Goal: Information Seeking & Learning: Learn about a topic

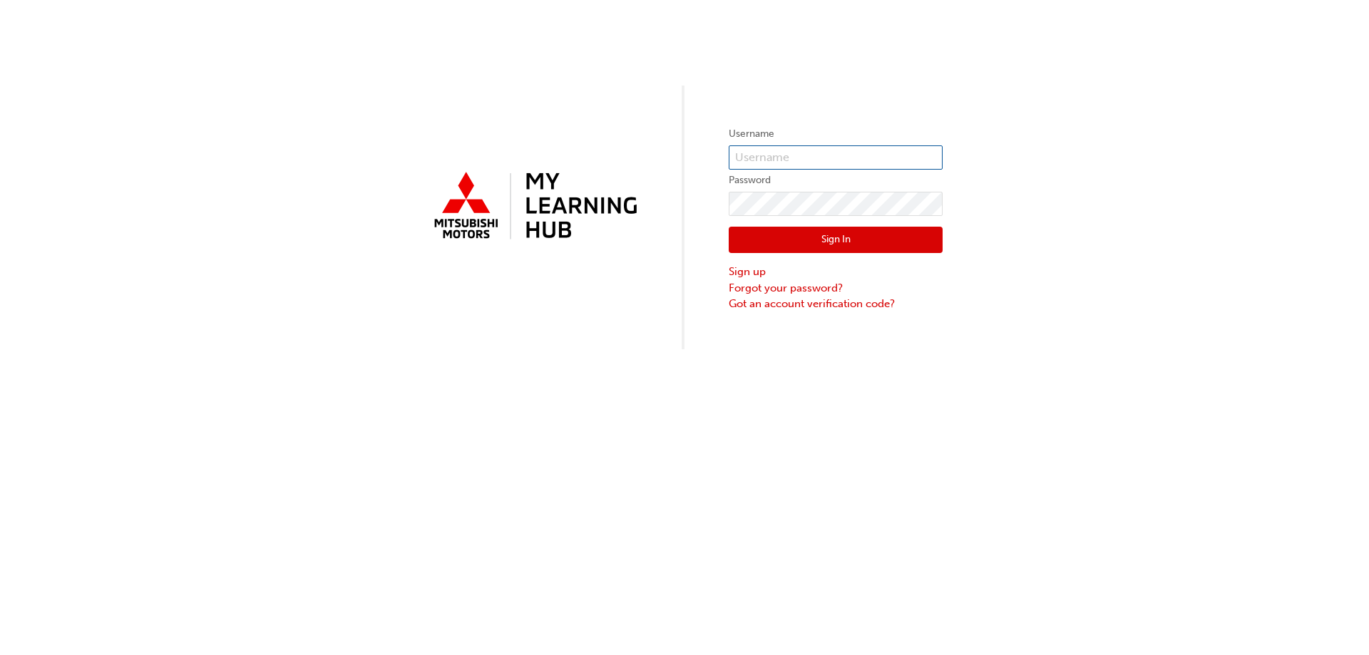
type input "0005562655"
click at [841, 234] on button "Sign In" at bounding box center [836, 240] width 214 height 27
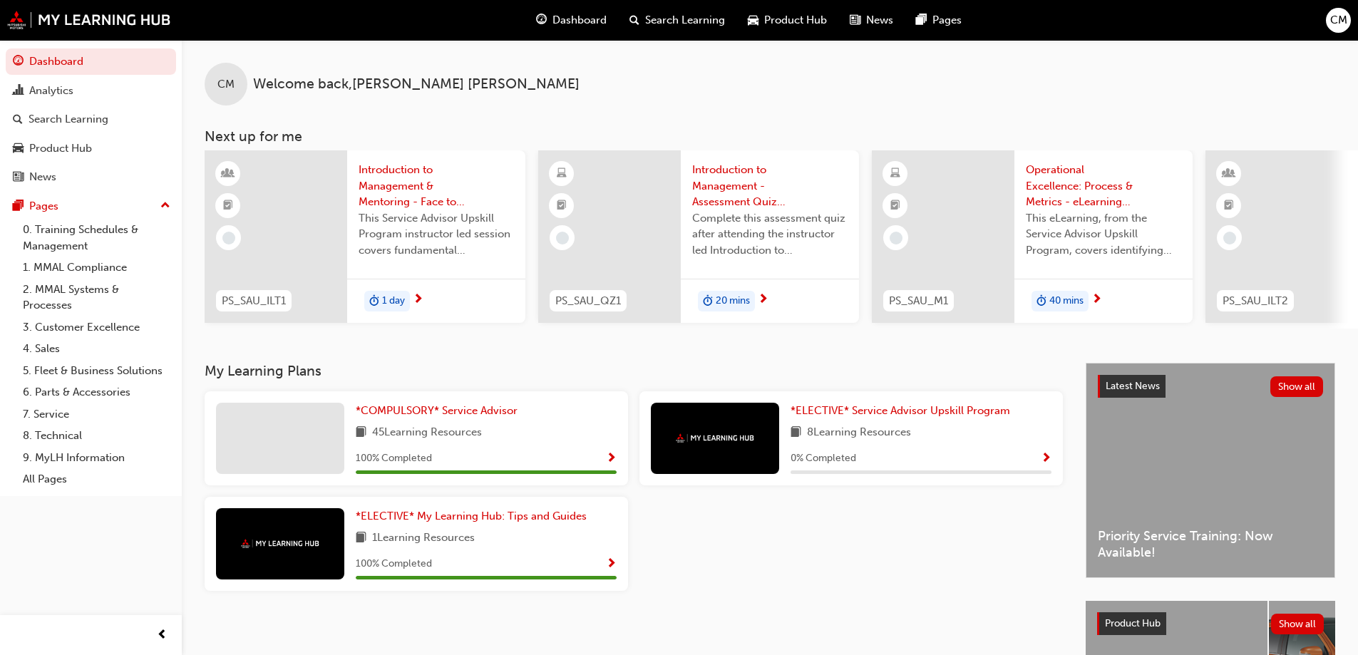
scroll to position [71, 0]
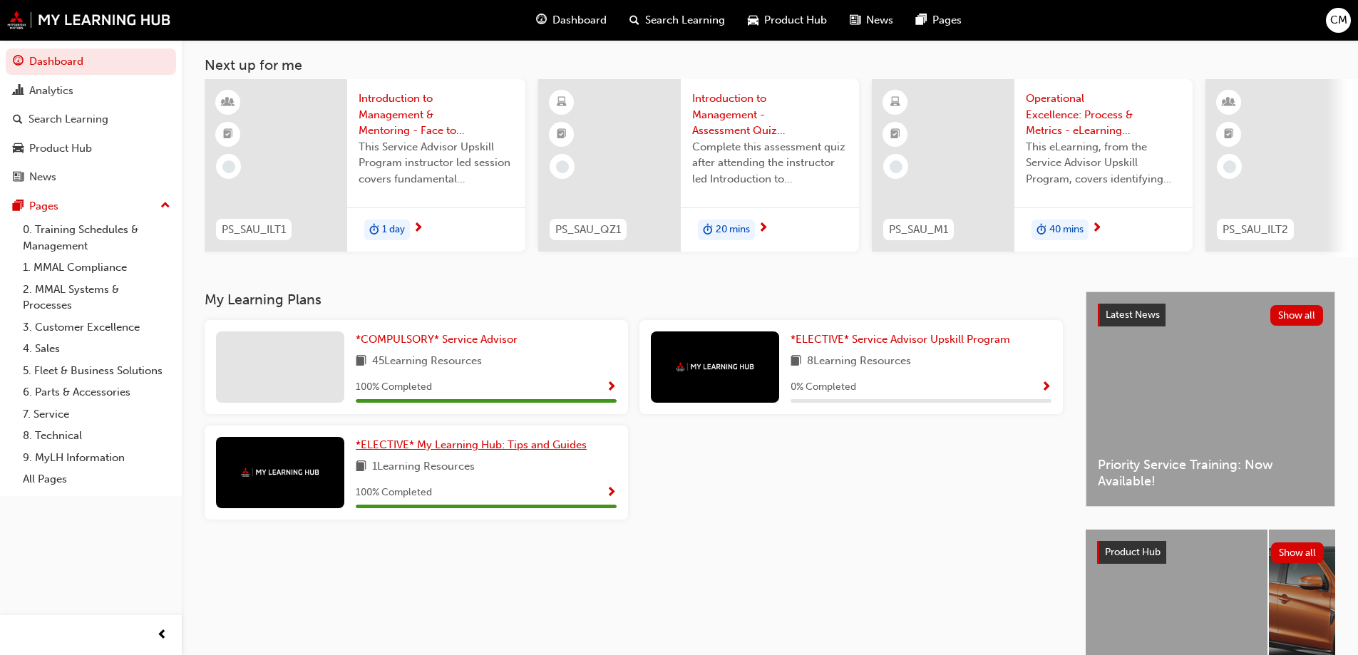
click at [453, 449] on span "*ELECTIVE* My Learning Hub: Tips and Guides" at bounding box center [471, 444] width 231 height 13
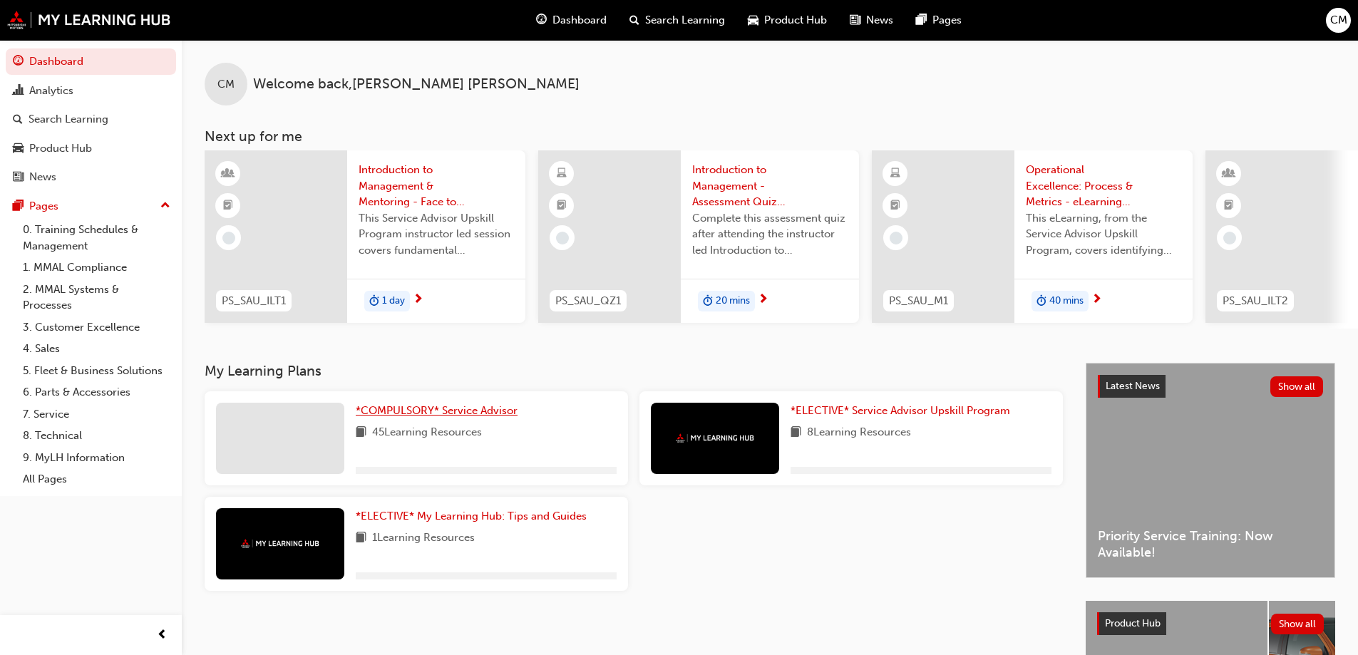
click at [433, 414] on span "*COMPULSORY* Service Advisor" at bounding box center [437, 410] width 162 height 13
